Goal: Task Accomplishment & Management: Use online tool/utility

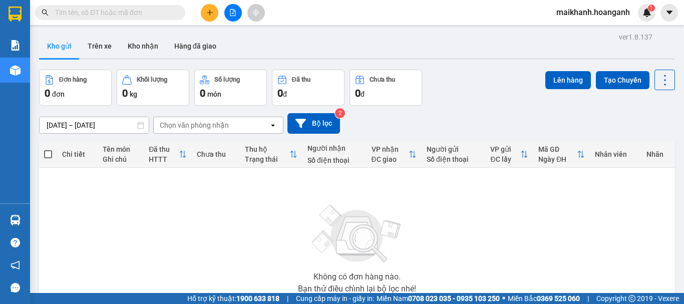
click at [156, 12] on input "text" at bounding box center [114, 12] width 118 height 11
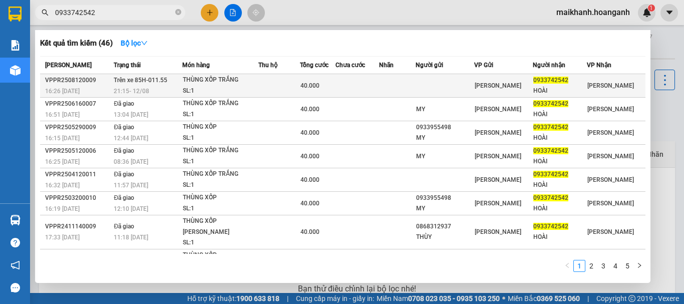
type input "0933742542"
click at [232, 86] on div "SL: 1" at bounding box center [220, 91] width 75 height 11
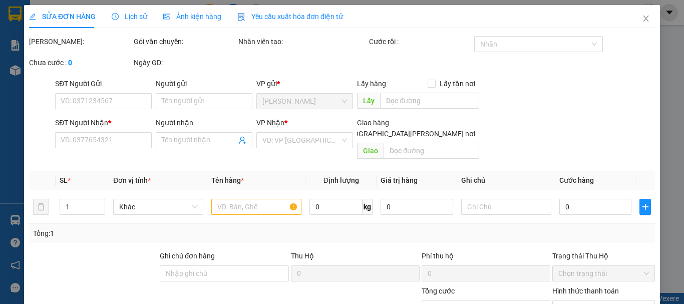
type input "0933742542"
type input "HOÀI"
type input "40.000"
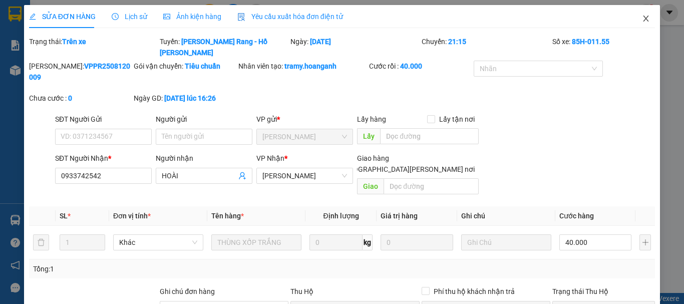
click at [642, 19] on icon "close" at bounding box center [646, 19] width 8 height 8
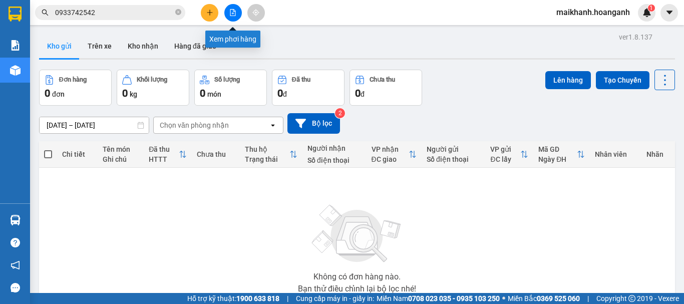
click at [232, 16] on button at bounding box center [233, 13] width 18 height 18
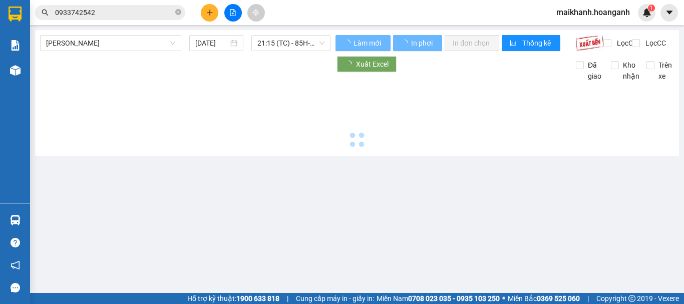
type input "[DATE]"
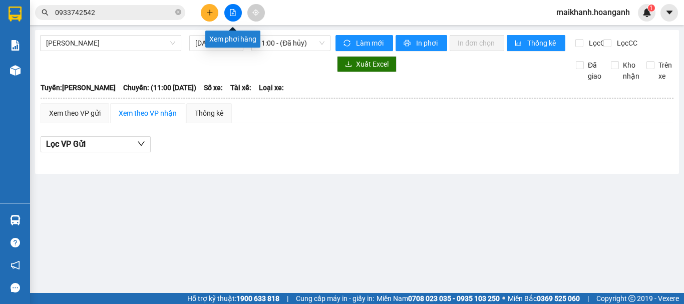
click at [237, 12] on button at bounding box center [233, 13] width 18 height 18
click at [145, 37] on span "[PERSON_NAME]" at bounding box center [110, 43] width 129 height 15
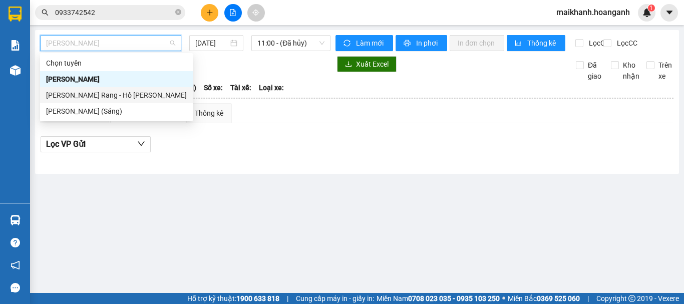
click at [113, 91] on div "[PERSON_NAME] Rang - Hồ [PERSON_NAME]" at bounding box center [116, 95] width 141 height 11
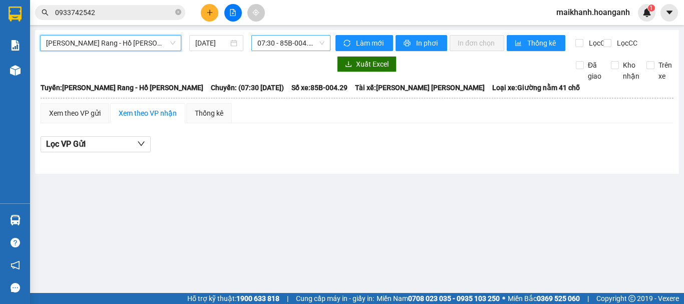
click at [271, 41] on span "07:30 - 85B-004.29" at bounding box center [290, 43] width 67 height 15
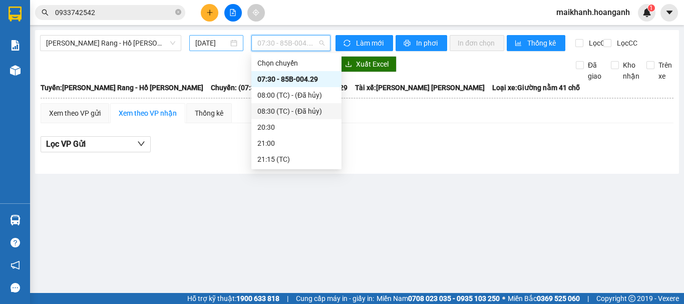
click at [216, 44] on input "[DATE]" at bounding box center [211, 43] width 33 height 11
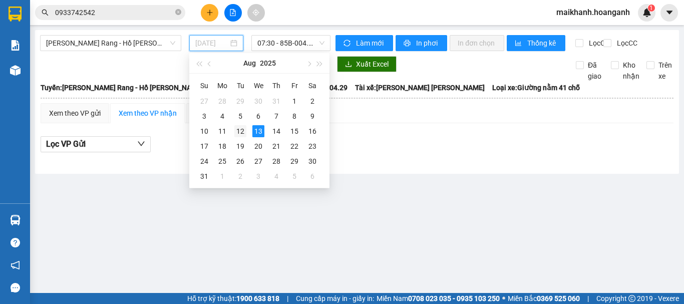
click at [242, 131] on div "12" at bounding box center [240, 131] width 12 height 12
type input "[DATE]"
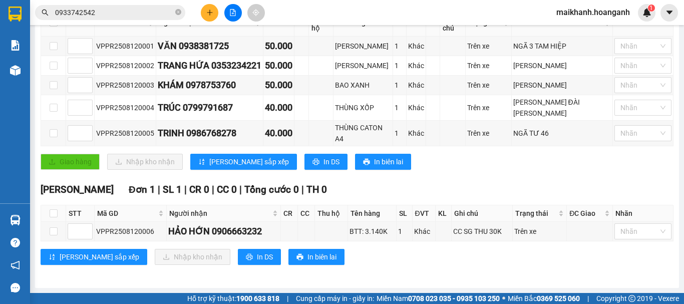
scroll to position [51, 0]
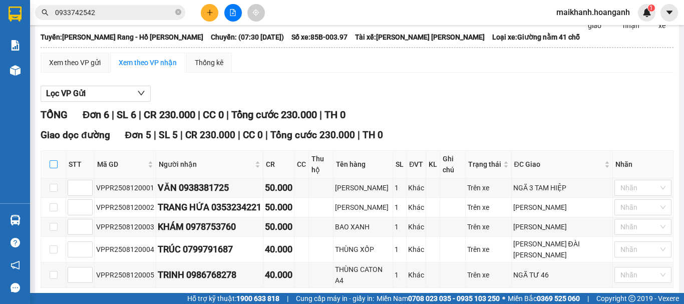
click at [56, 168] on input "checkbox" at bounding box center [54, 164] width 8 height 8
checkbox input "true"
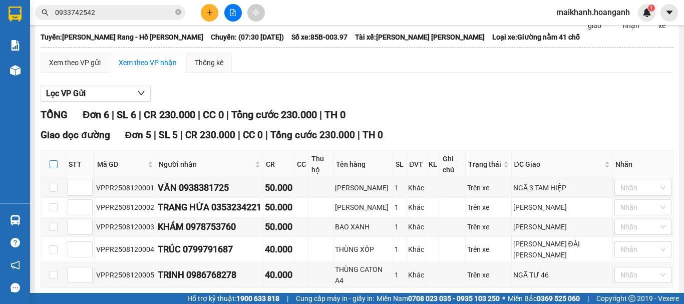
checkbox input "true"
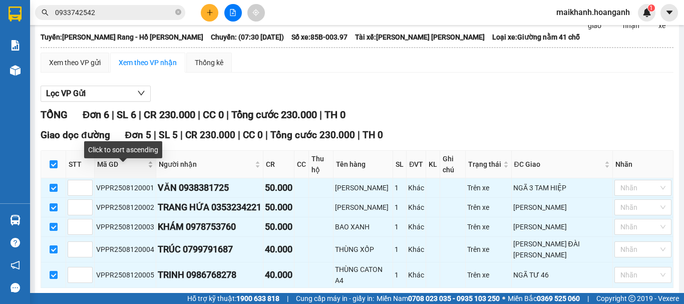
scroll to position [201, 0]
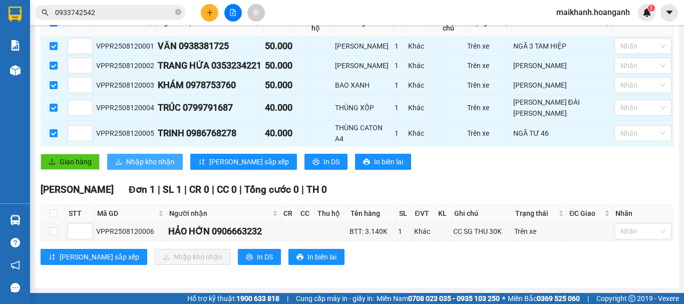
click at [126, 159] on span "Nhập kho nhận" at bounding box center [150, 161] width 49 height 11
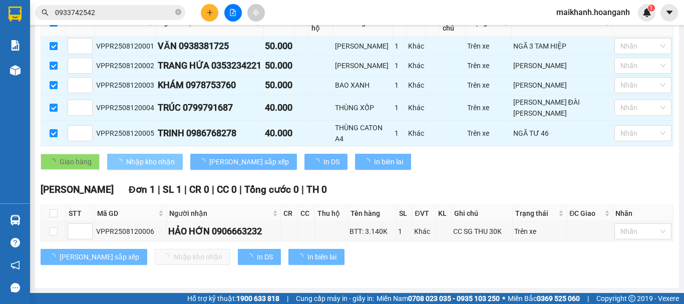
checkbox input "false"
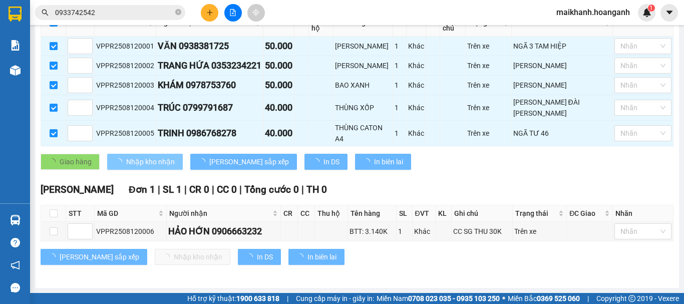
checkbox input "false"
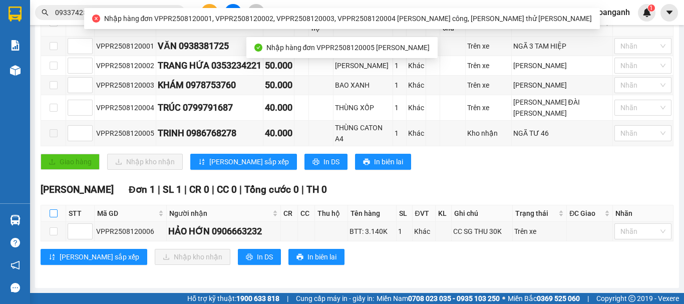
click at [50, 213] on input "checkbox" at bounding box center [54, 213] width 8 height 8
checkbox input "true"
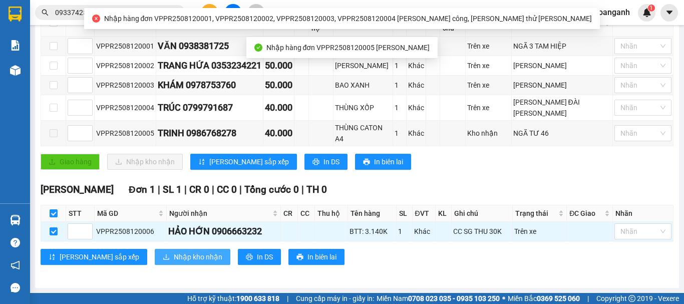
click at [174, 259] on span "Nhập kho nhận" at bounding box center [198, 256] width 49 height 11
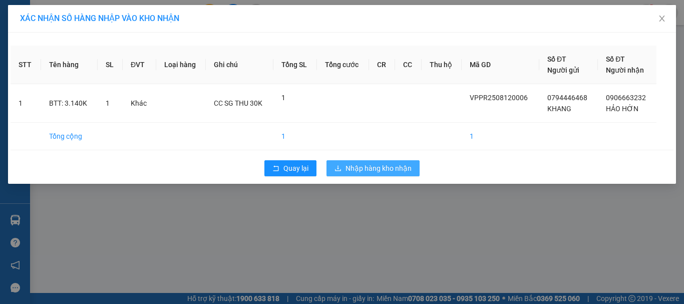
click at [373, 169] on span "Nhập hàng kho nhận" at bounding box center [378, 168] width 66 height 11
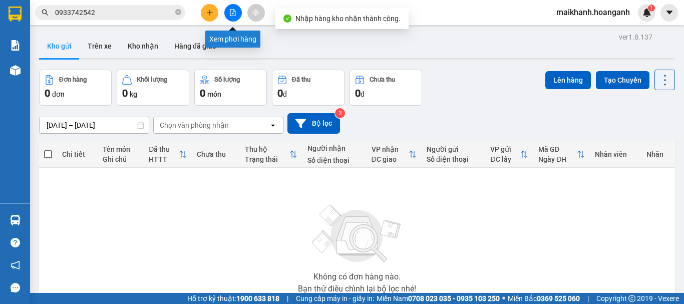
click at [237, 12] on button at bounding box center [233, 13] width 18 height 18
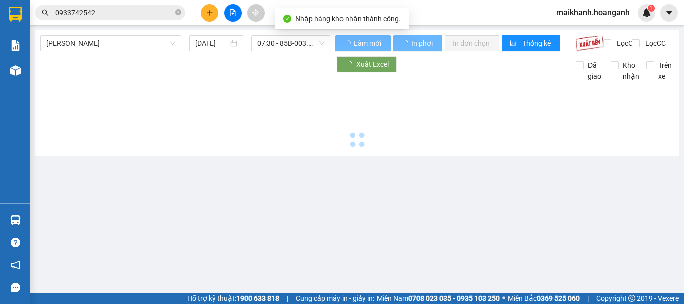
type input "[DATE]"
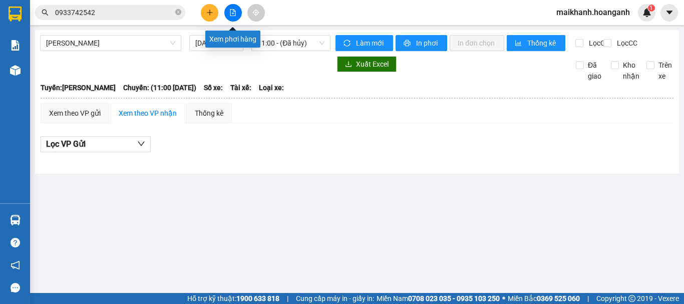
click at [235, 12] on icon "file-add" at bounding box center [233, 12] width 6 height 7
click at [120, 36] on span "[PERSON_NAME]" at bounding box center [110, 43] width 129 height 15
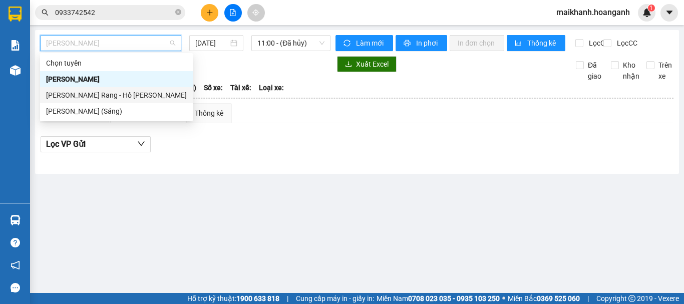
drag, startPoint x: 120, startPoint y: 87, endPoint x: 124, endPoint y: 93, distance: 7.2
click at [124, 93] on div "[PERSON_NAME] [PERSON_NAME][GEOGRAPHIC_DATA][PERSON_NAME] - Hồ Chí [PERSON_NAME…" at bounding box center [116, 87] width 153 height 64
click at [124, 93] on div "[PERSON_NAME] Rang - Hồ [PERSON_NAME]" at bounding box center [116, 95] width 141 height 11
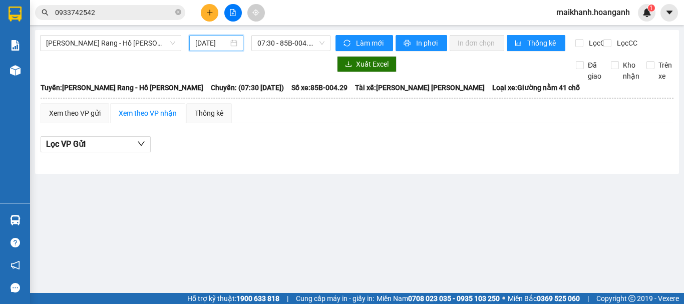
click at [225, 44] on input "[DATE]" at bounding box center [211, 43] width 33 height 11
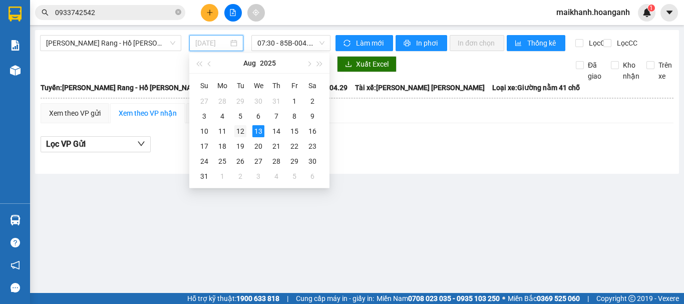
click at [240, 129] on div "12" at bounding box center [240, 131] width 12 height 12
type input "[DATE]"
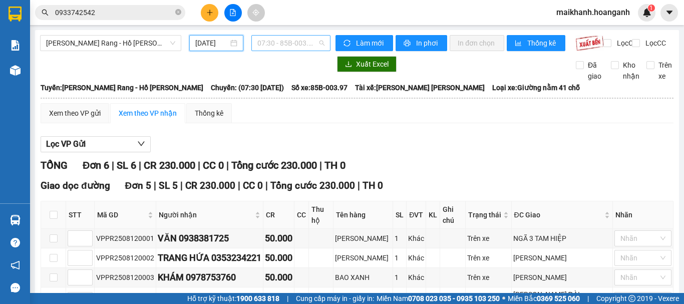
click at [276, 45] on span "07:30 - 85B-003.97" at bounding box center [290, 43] width 67 height 15
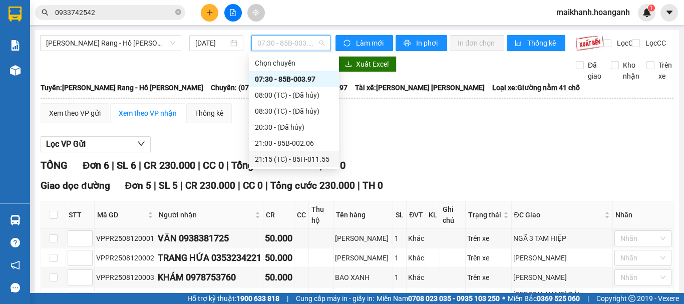
click at [269, 156] on div "21:15 (TC) - 85H-011.55" at bounding box center [294, 159] width 78 height 11
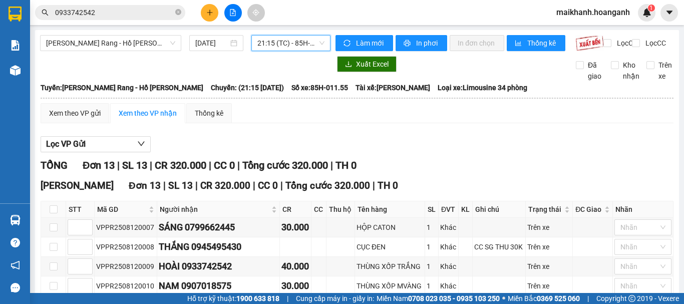
scroll to position [150, 0]
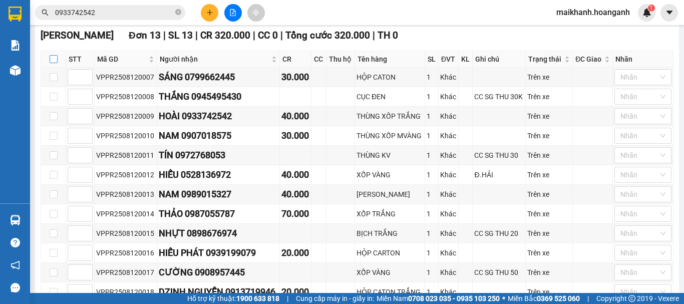
click at [57, 63] on input "checkbox" at bounding box center [54, 59] width 8 height 8
checkbox input "true"
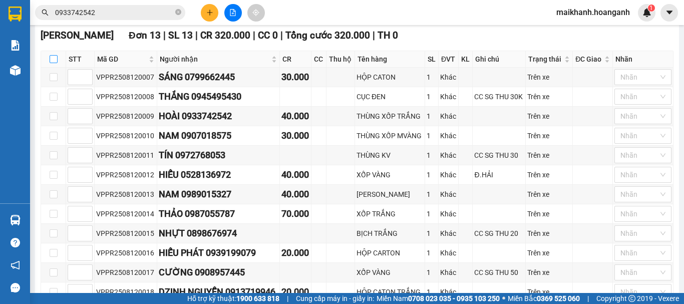
checkbox input "true"
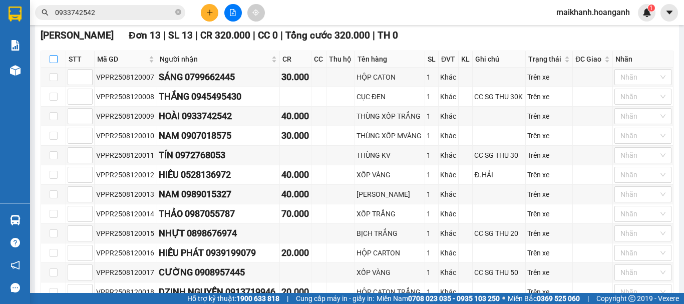
checkbox input "true"
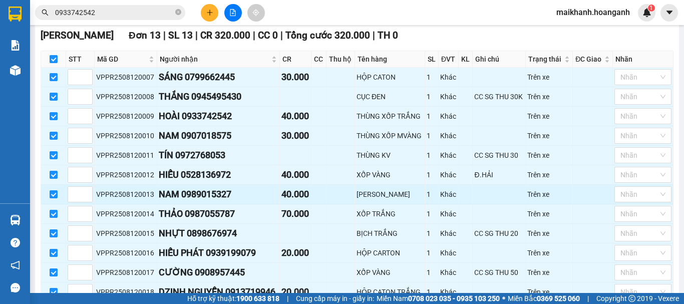
scroll to position [239, 0]
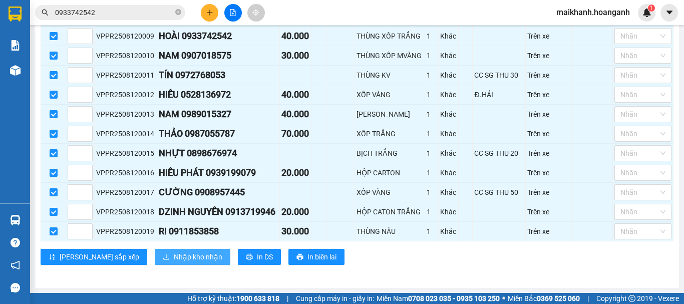
click at [174, 254] on span "Nhập kho nhận" at bounding box center [198, 256] width 49 height 11
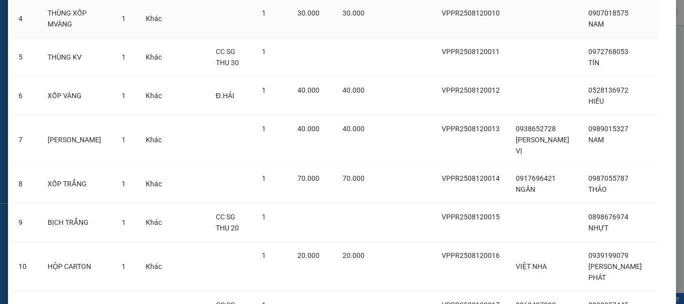
scroll to position [365, 0]
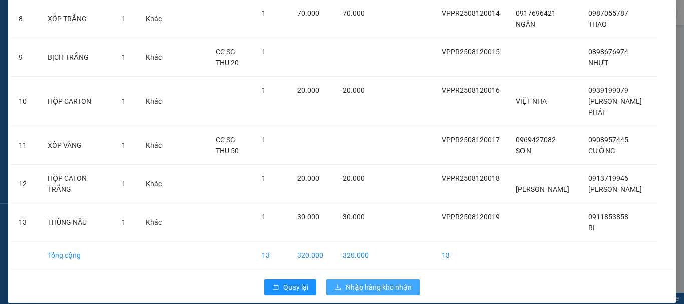
click at [390, 279] on button "Nhập hàng kho nhận" at bounding box center [372, 287] width 93 height 16
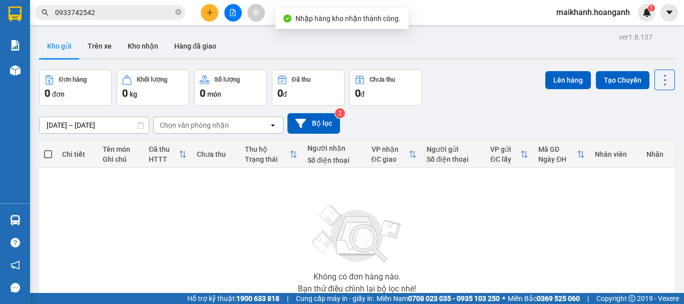
click at [145, 13] on input "0933742542" at bounding box center [114, 12] width 118 height 11
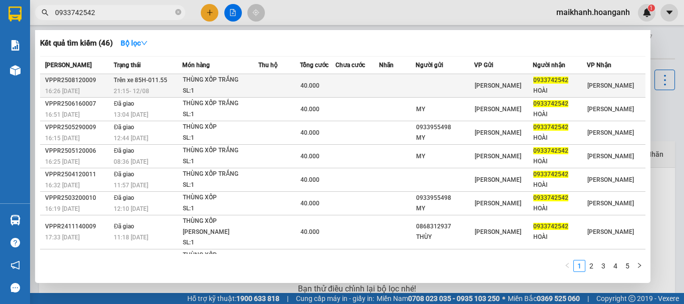
click at [157, 79] on span "Trên xe 85H-011.55" at bounding box center [141, 80] width 54 height 7
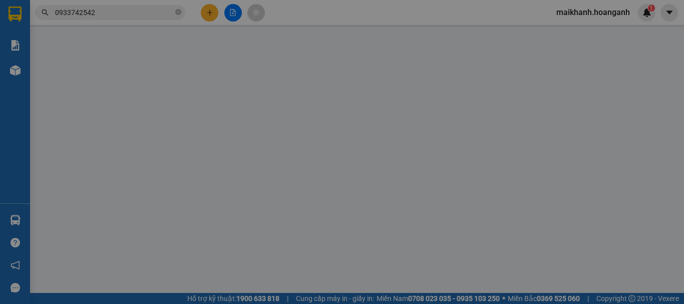
type input "0933742542"
type input "HOÀI"
type input "40.000"
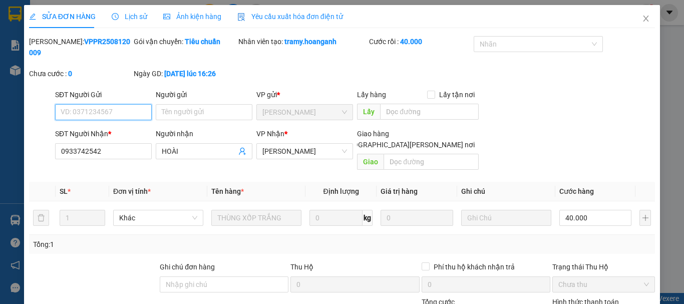
scroll to position [100, 0]
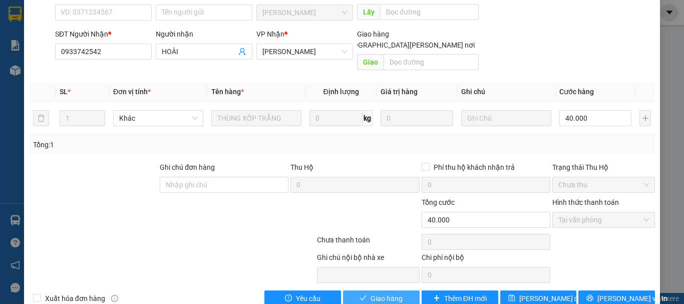
click at [385, 293] on span "Giao hàng" at bounding box center [386, 298] width 32 height 11
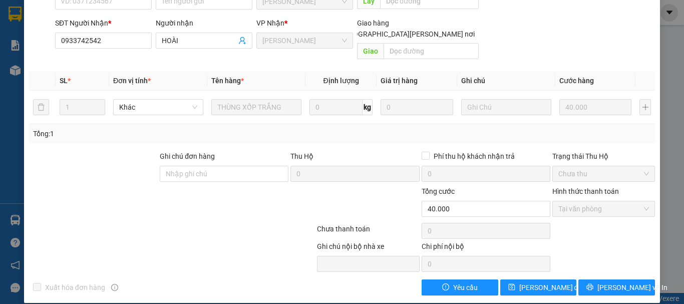
scroll to position [0, 0]
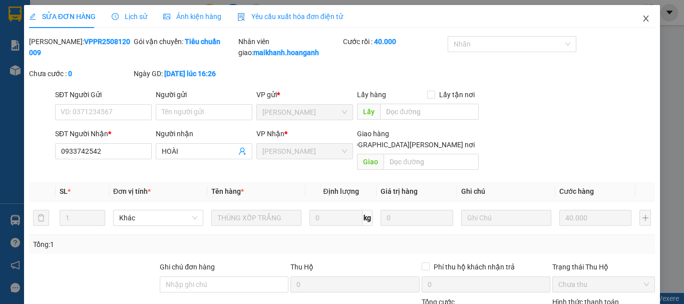
click at [642, 21] on icon "close" at bounding box center [646, 19] width 8 height 8
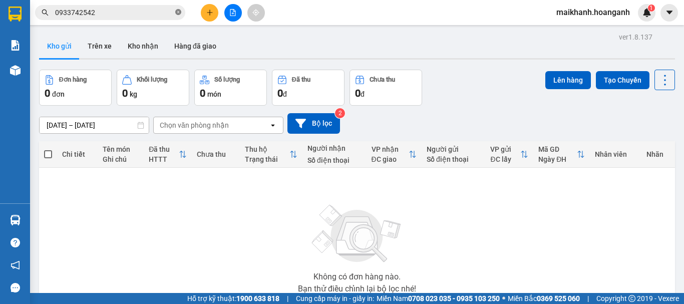
click at [179, 13] on icon "close-circle" at bounding box center [178, 12] width 6 height 6
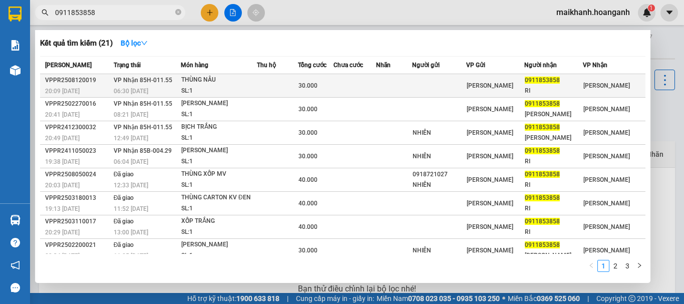
type input "0911853858"
click at [210, 92] on div "SL: 1" at bounding box center [218, 91] width 75 height 11
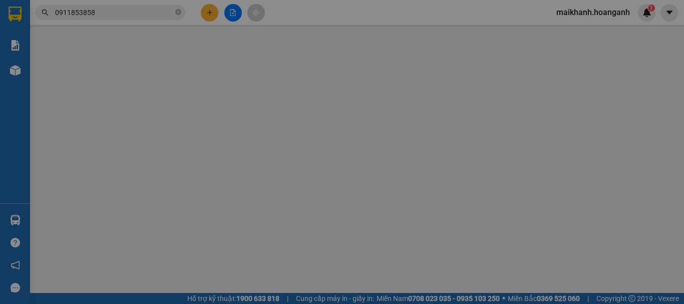
type input "0911853858"
type input "RI"
type input "30.000"
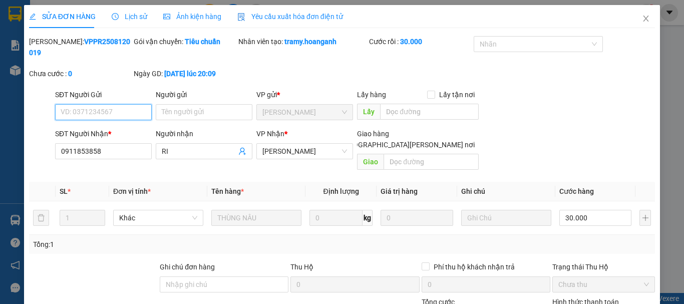
scroll to position [100, 0]
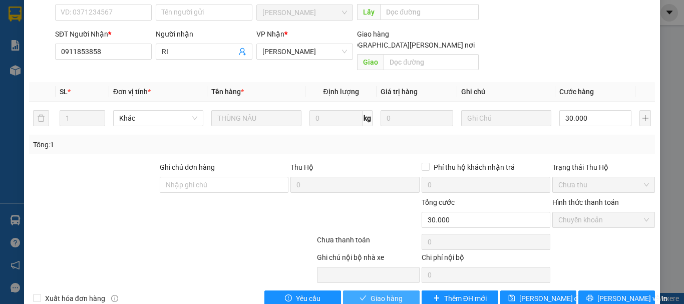
click at [371, 293] on span "Giao hàng" at bounding box center [386, 298] width 32 height 11
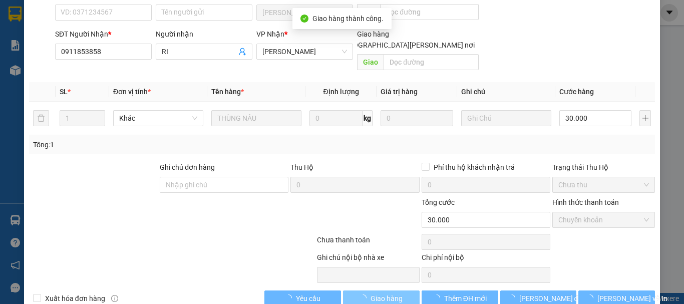
scroll to position [0, 0]
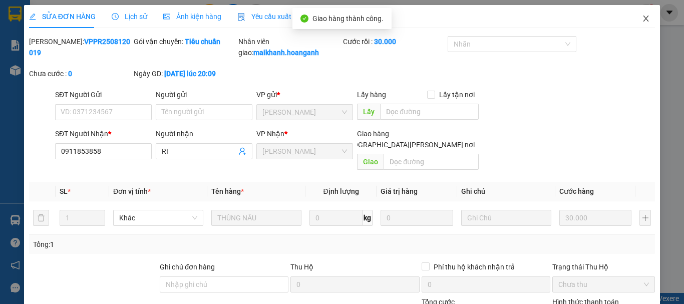
click at [642, 18] on icon "close" at bounding box center [646, 19] width 8 height 8
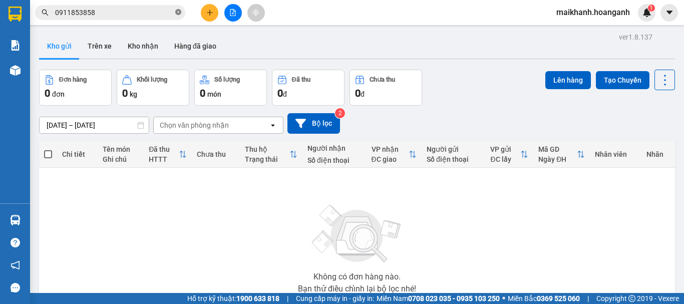
click at [177, 14] on icon "close-circle" at bounding box center [178, 12] width 6 height 6
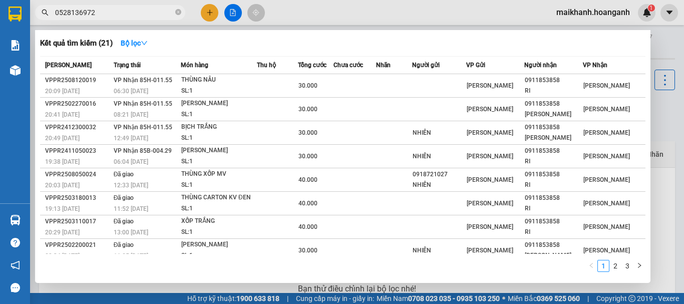
click at [125, 10] on input "0528136972" at bounding box center [114, 12] width 118 height 11
type input "0528136972"
drag, startPoint x: 49, startPoint y: 10, endPoint x: 245, endPoint y: 49, distance: 200.2
click at [245, 49] on div "Kết quả [PERSON_NAME] ( 21 ) Bộ lọc" at bounding box center [342, 43] width 605 height 16
click at [122, 16] on input "0528136972" at bounding box center [114, 12] width 118 height 11
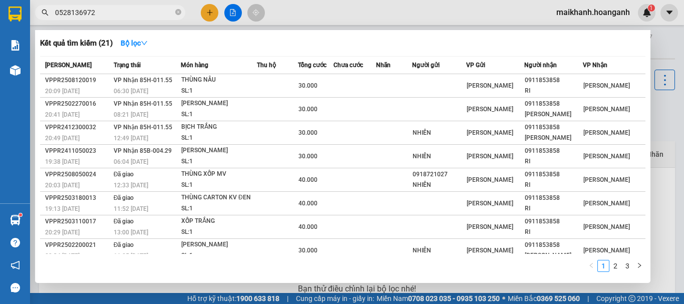
drag, startPoint x: 115, startPoint y: 14, endPoint x: 43, endPoint y: 10, distance: 72.2
click at [43, 10] on div "0528136972" at bounding box center [97, 12] width 195 height 15
click at [174, 15] on span "0528136972" at bounding box center [110, 12] width 150 height 15
click at [179, 15] on icon "close-circle" at bounding box center [178, 12] width 6 height 6
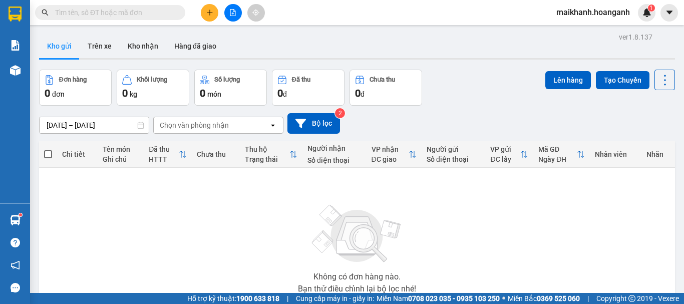
paste input "0528136972"
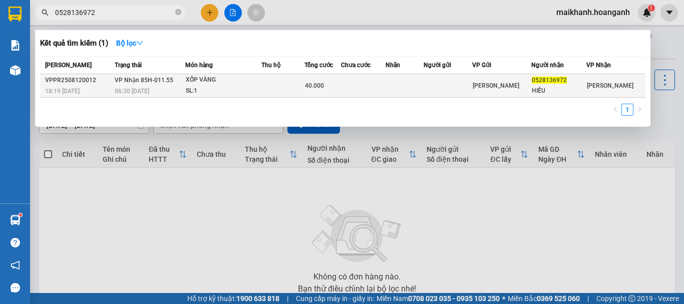
type input "0528136972"
click at [446, 92] on td at bounding box center [447, 86] width 49 height 24
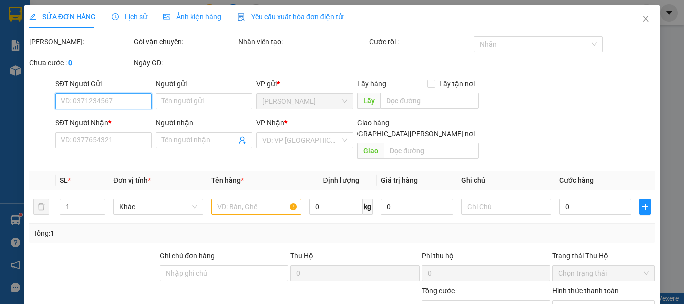
scroll to position [100, 0]
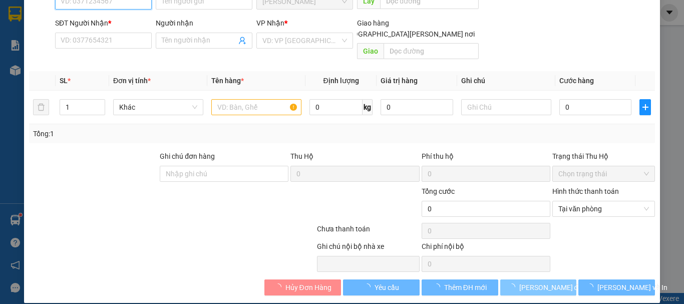
type input "0528136972"
type input "HIẾU"
type input "40.000"
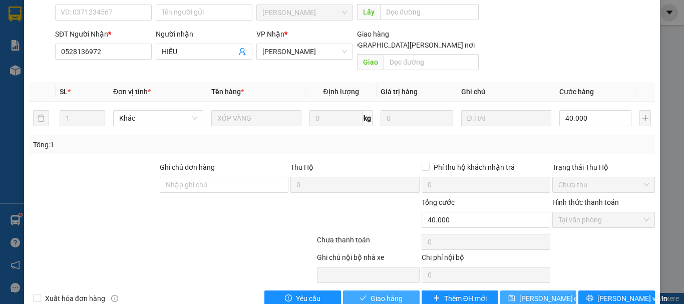
click at [394, 293] on span "Giao hàng" at bounding box center [386, 298] width 32 height 11
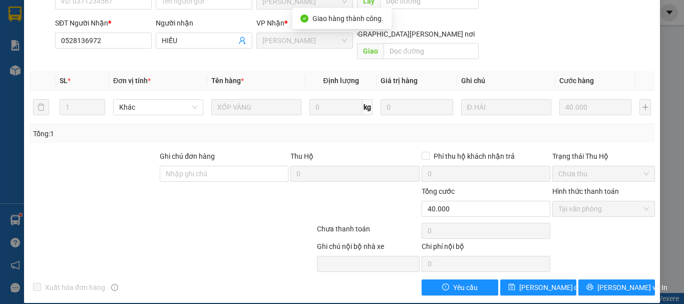
scroll to position [0, 0]
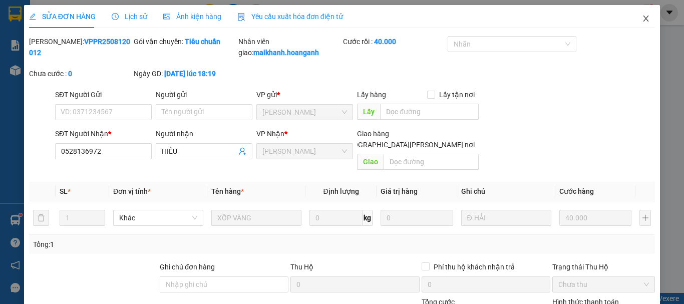
click at [642, 23] on icon "close" at bounding box center [646, 19] width 8 height 8
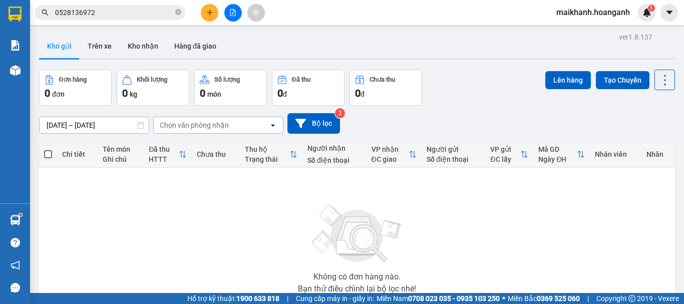
click at [106, 14] on input "0528136972" at bounding box center [114, 12] width 118 height 11
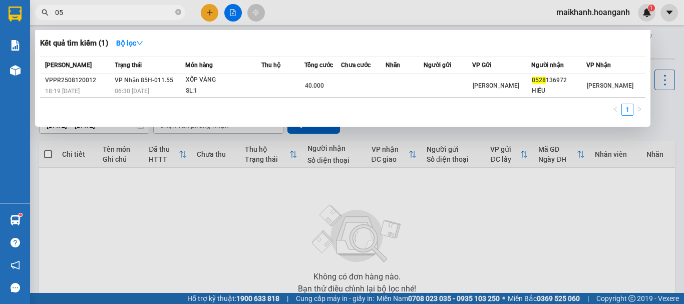
type input "0"
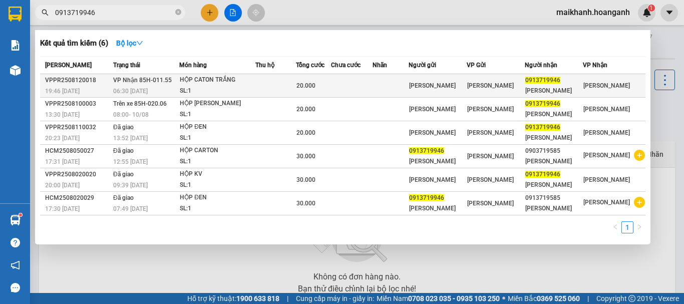
type input "0913719946"
click at [170, 83] on span "[PERSON_NAME] 85H-011.55" at bounding box center [142, 80] width 59 height 7
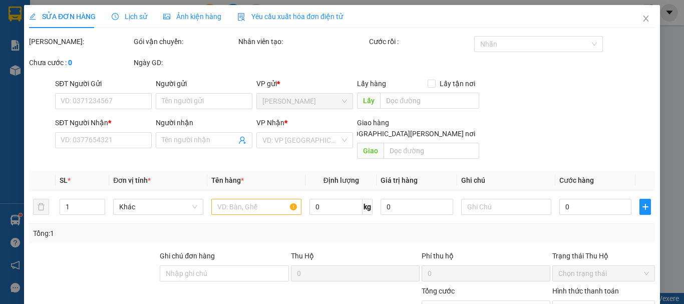
type input "[PERSON_NAME]"
type input "0913719946"
type input "[PERSON_NAME]"
type input "20.000"
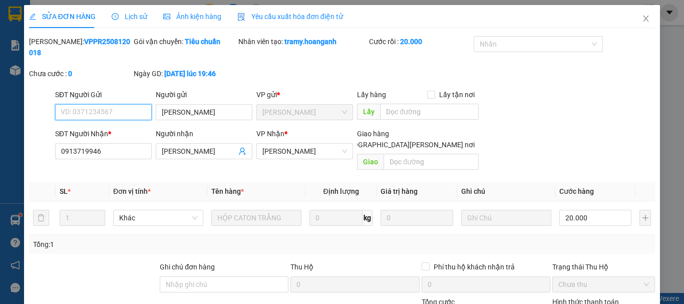
scroll to position [100, 0]
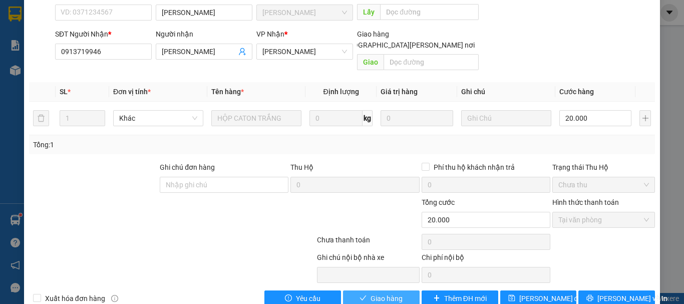
click at [365, 290] on button "Giao hàng" at bounding box center [381, 298] width 77 height 16
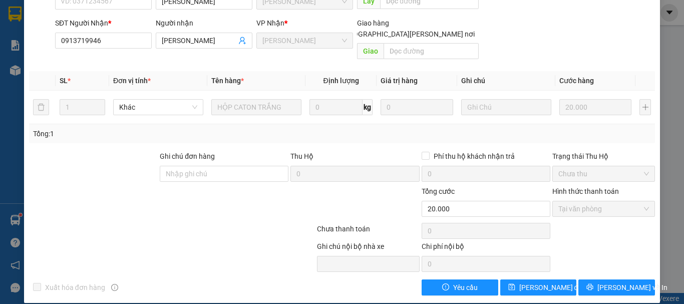
scroll to position [0, 0]
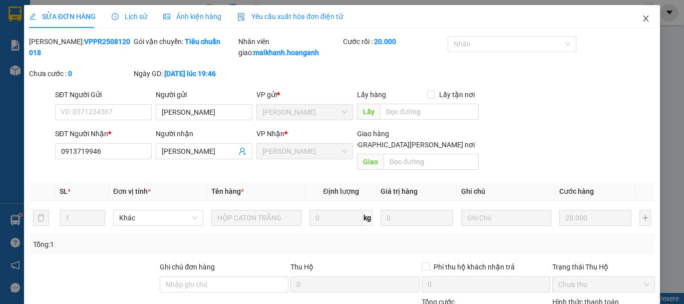
click at [643, 17] on icon "close" at bounding box center [646, 19] width 6 height 6
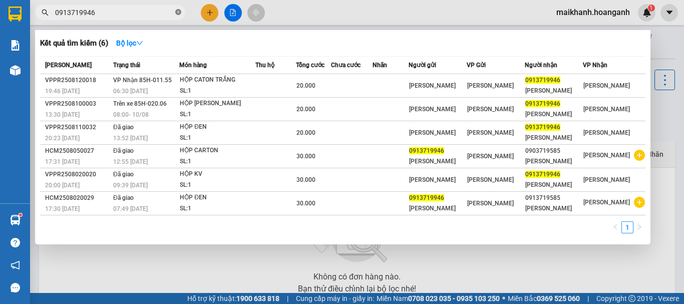
click at [178, 13] on icon "close-circle" at bounding box center [178, 12] width 6 height 6
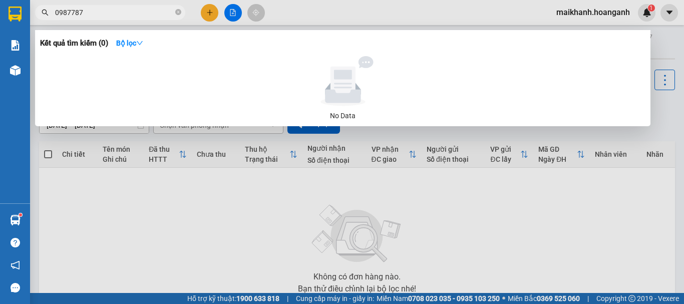
click at [68, 18] on input "0987787" at bounding box center [114, 12] width 118 height 11
click at [70, 17] on input "0987787" at bounding box center [114, 12] width 118 height 11
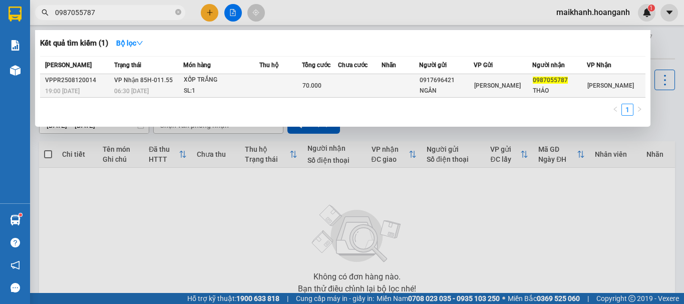
type input "0987055787"
click at [205, 85] on div "XỐP TRẮNG" at bounding box center [221, 80] width 75 height 11
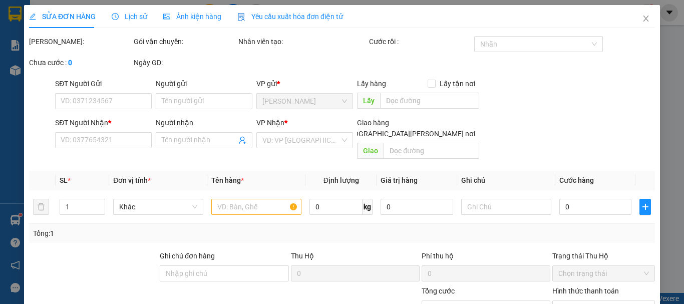
type input "0917696421"
type input "NGÂN"
type input "0987055787"
type input "THẢO"
type input "70.000"
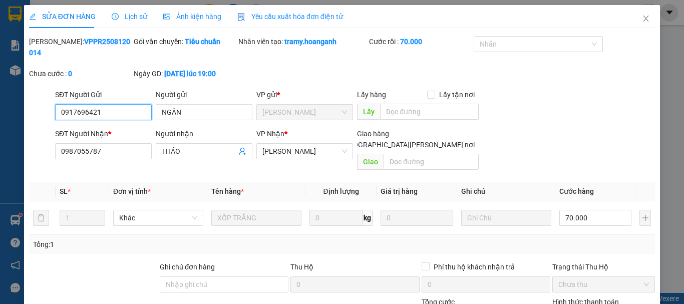
scroll to position [100, 0]
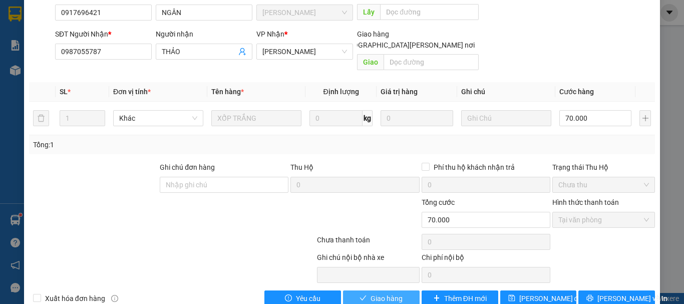
click at [364, 290] on button "Giao hàng" at bounding box center [381, 298] width 77 height 16
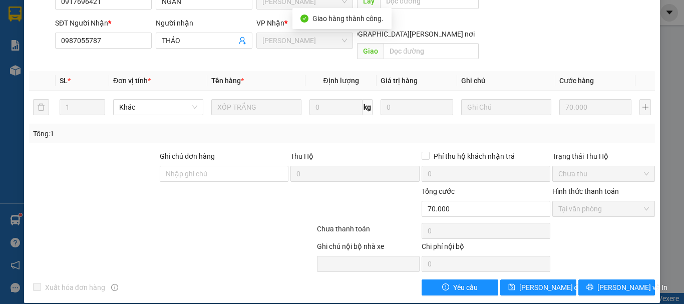
scroll to position [0, 0]
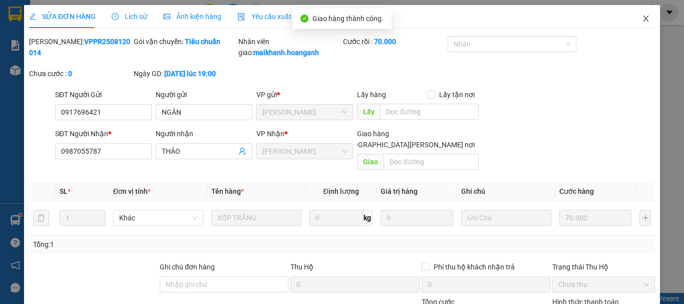
click at [643, 18] on icon "close" at bounding box center [646, 19] width 6 height 6
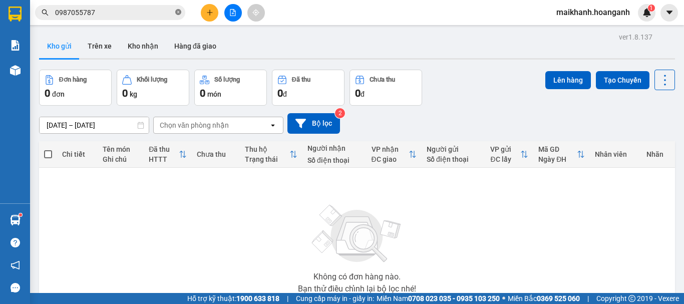
click at [176, 10] on icon "close-circle" at bounding box center [178, 12] width 6 height 6
